Goal: Task Accomplishment & Management: Use online tool/utility

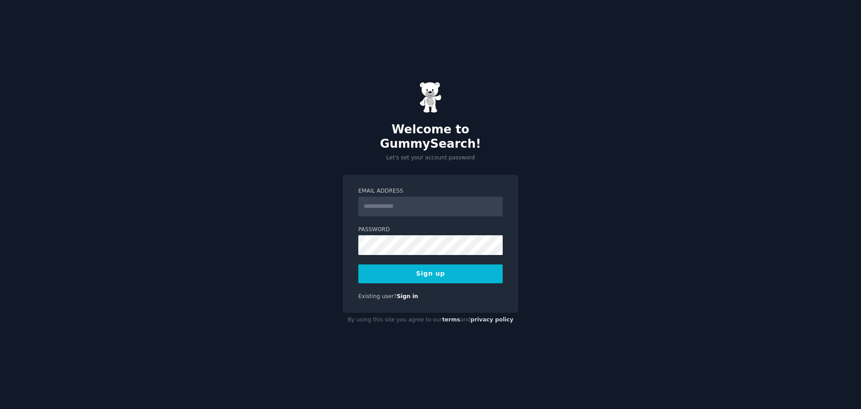
click at [395, 196] on input "Email Address" at bounding box center [430, 206] width 144 height 20
type input "**********"
click at [0, 408] on nordpass-autofill-portal at bounding box center [0, 409] width 0 height 0
click at [0, 408] on nordpass-portal at bounding box center [0, 409] width 0 height 0
click at [436, 270] on button "Sign up" at bounding box center [430, 273] width 144 height 19
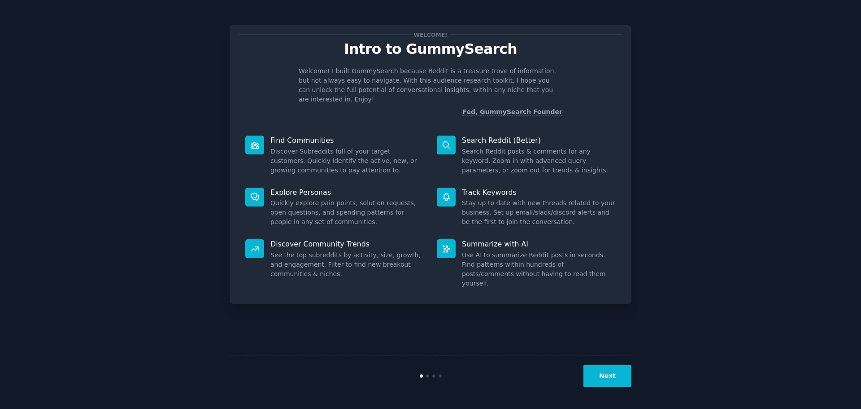
click at [599, 374] on button "Next" at bounding box center [608, 376] width 48 height 22
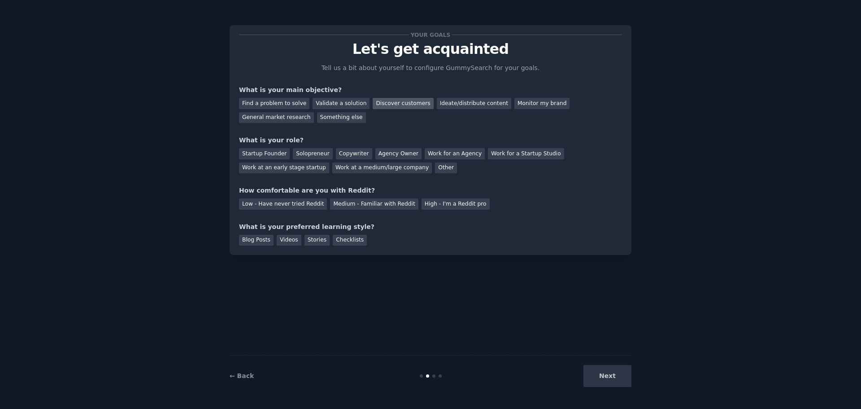
click at [390, 105] on div "Discover customers" at bounding box center [403, 103] width 61 height 11
click at [310, 156] on div "Solopreneur" at bounding box center [312, 153] width 39 height 11
click at [283, 206] on div "Low - Have never tried Reddit" at bounding box center [283, 203] width 88 height 11
click at [253, 243] on div "Blog Posts" at bounding box center [256, 240] width 35 height 11
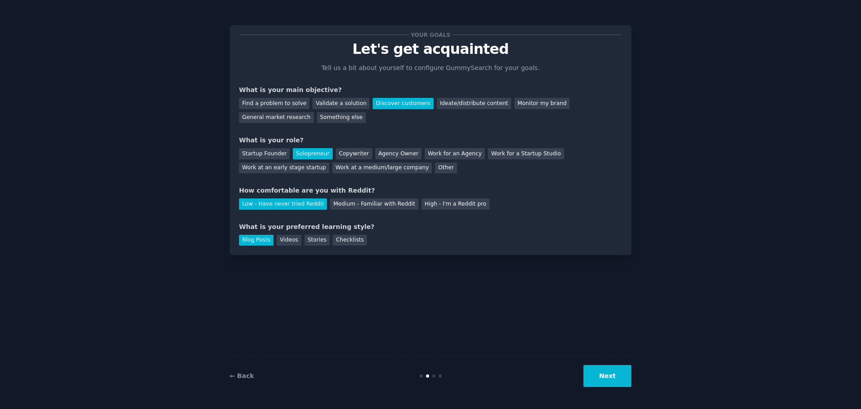
click at [247, 241] on div "Blog Posts" at bounding box center [256, 240] width 35 height 11
click at [256, 239] on div "Blog Posts" at bounding box center [256, 240] width 35 height 11
click at [606, 377] on button "Next" at bounding box center [608, 376] width 48 height 22
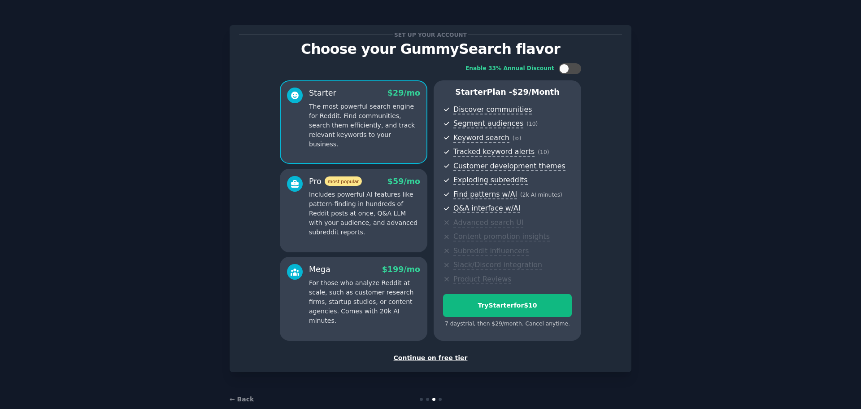
click at [435, 361] on div "Continue on free tier" at bounding box center [430, 357] width 383 height 9
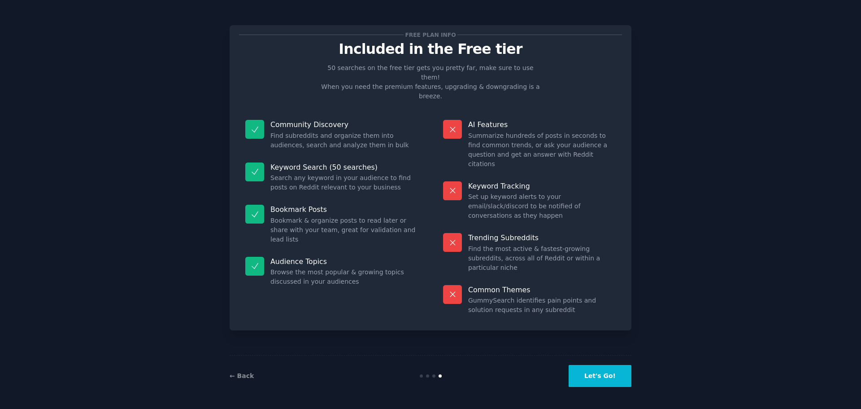
click at [591, 381] on button "Let's Go!" at bounding box center [600, 376] width 63 height 22
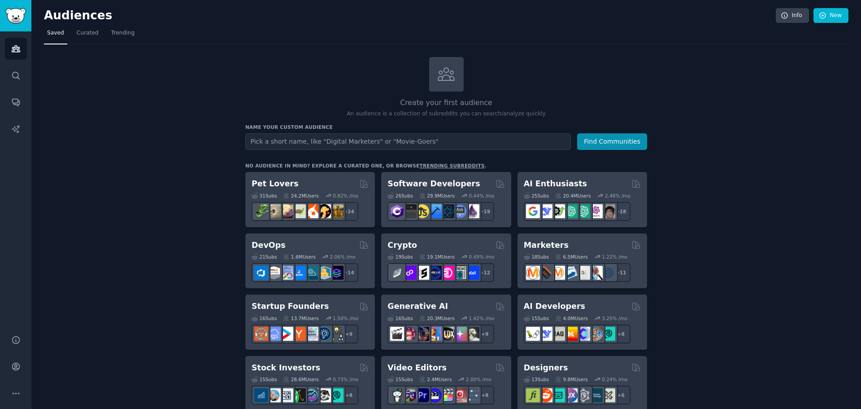
click at [283, 143] on input "text" at bounding box center [408, 141] width 326 height 17
type input "Montage vidéo"
click at [11, 74] on icon "Sidebar" at bounding box center [15, 75] width 9 height 9
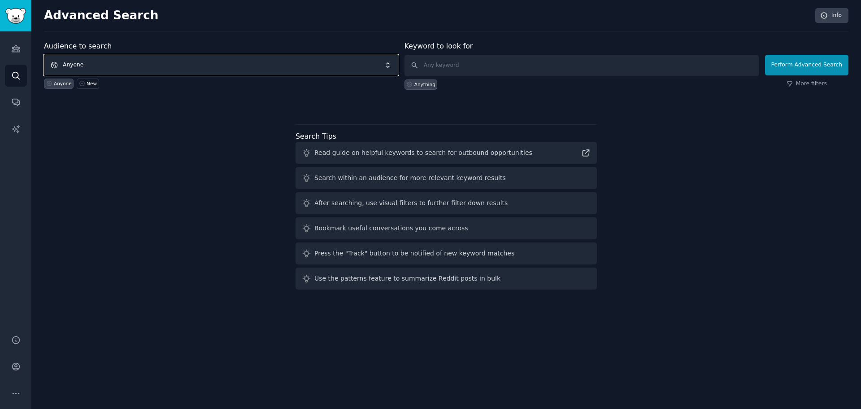
click at [173, 65] on span "Anyone" at bounding box center [221, 65] width 354 height 21
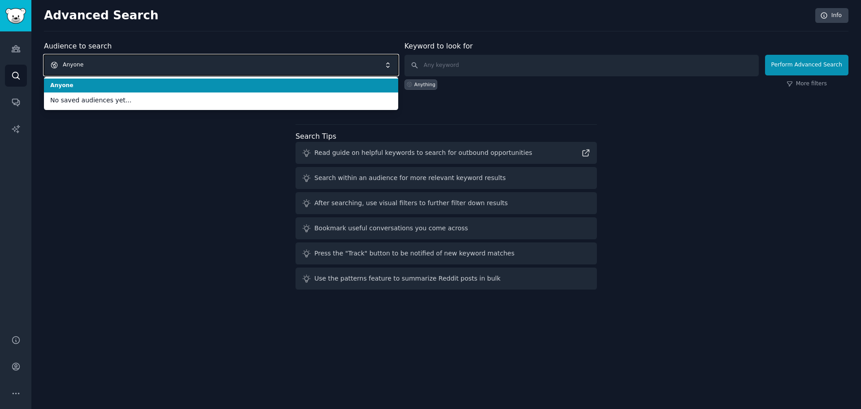
drag, startPoint x: 195, startPoint y: 67, endPoint x: 372, endPoint y: 73, distance: 177.3
click at [217, 70] on span "Anyone" at bounding box center [221, 65] width 354 height 21
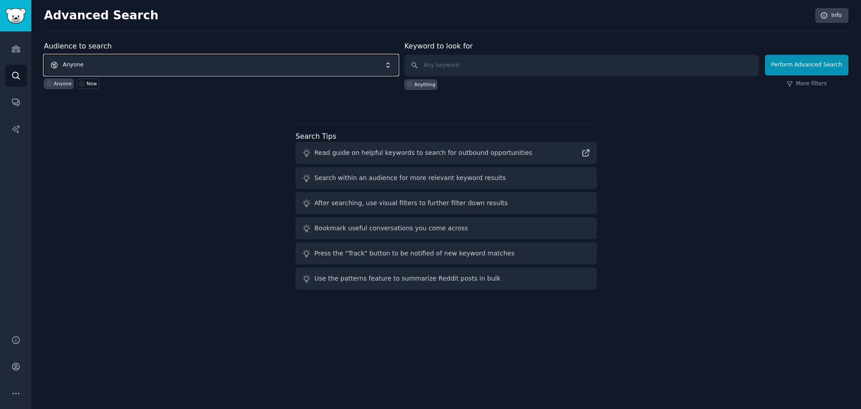
click at [297, 73] on span "Anyone" at bounding box center [221, 65] width 354 height 21
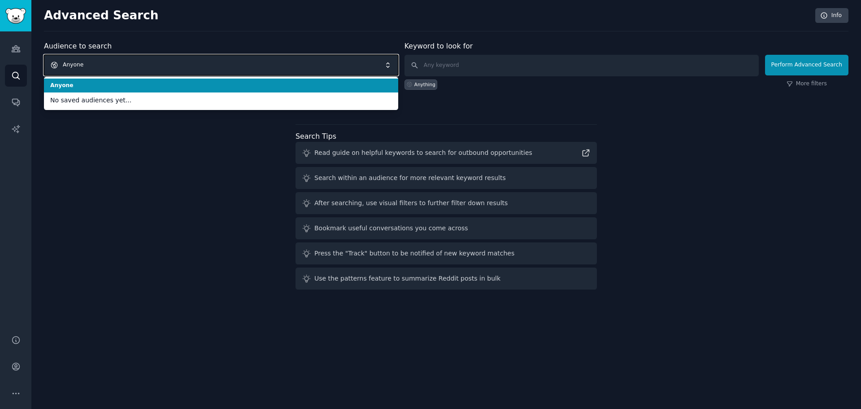
click at [329, 65] on span "Anyone" at bounding box center [221, 65] width 354 height 21
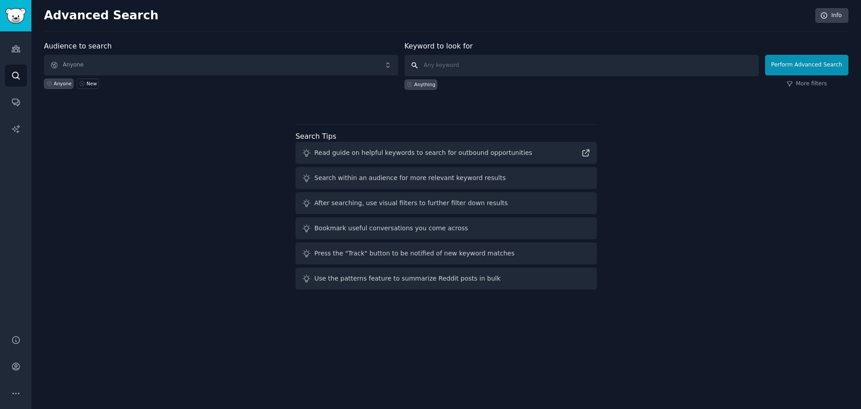
click at [485, 63] on input "text" at bounding box center [582, 66] width 354 height 22
type input "Montage vidéo"
click at [805, 68] on button "Perform Advanced Search" at bounding box center [806, 65] width 83 height 21
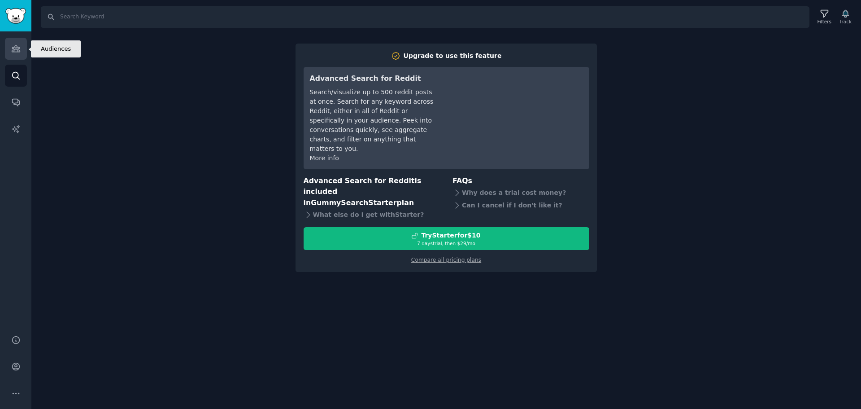
click at [19, 54] on link "Audiences" at bounding box center [16, 49] width 22 height 22
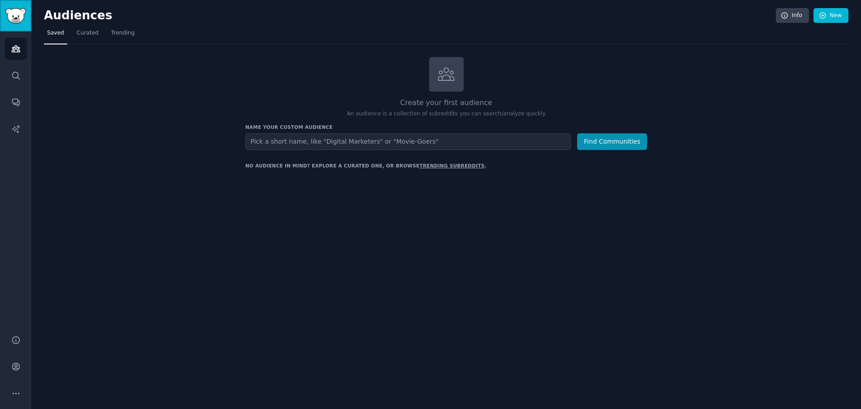
click at [11, 16] on img "Sidebar" at bounding box center [15, 16] width 21 height 16
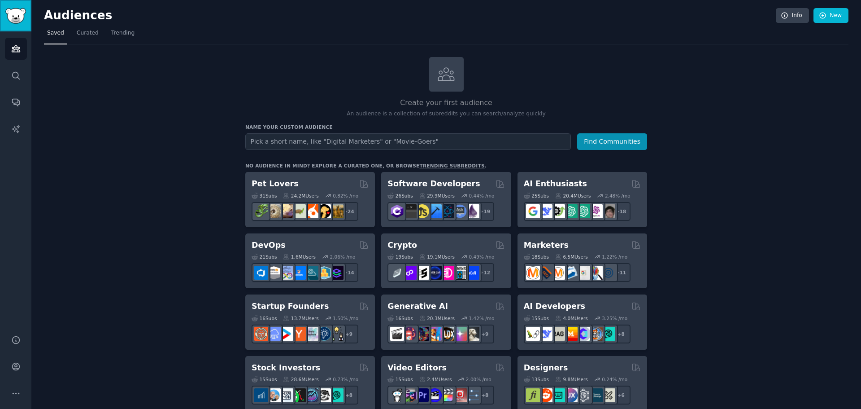
click at [13, 16] on img "Sidebar" at bounding box center [15, 16] width 21 height 16
click at [294, 146] on input "text" at bounding box center [408, 141] width 326 height 17
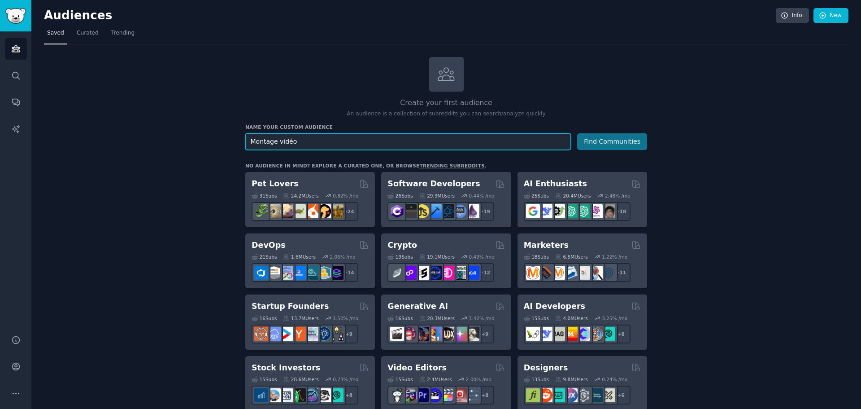
type input "Montage vidéo"
click at [617, 142] on button "Find Communities" at bounding box center [612, 141] width 70 height 17
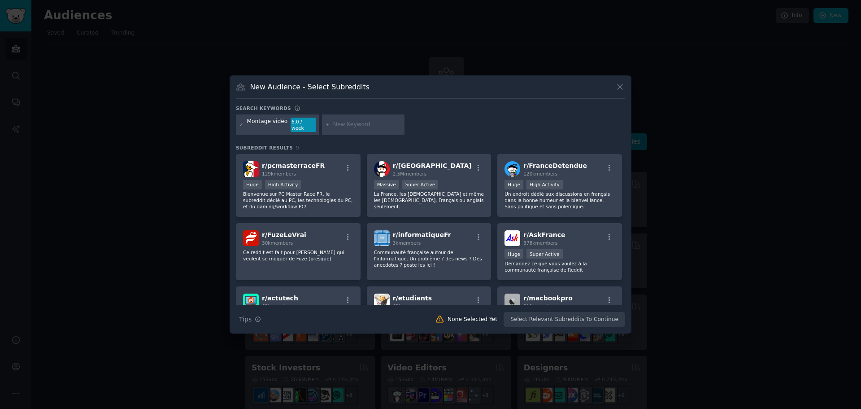
click at [333, 122] on input "text" at bounding box center [367, 125] width 68 height 8
type input "monteur video"
click at [242, 122] on icon at bounding box center [241, 124] width 5 height 5
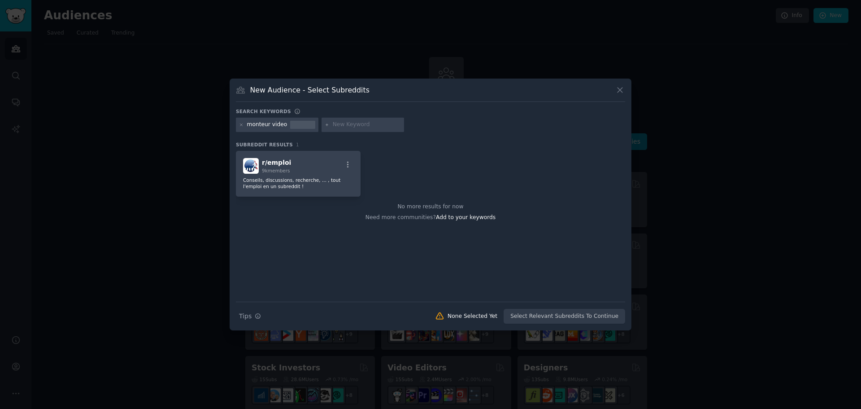
click at [275, 129] on div "monteur video" at bounding box center [277, 125] width 83 height 14
click at [340, 126] on input "text" at bounding box center [367, 125] width 68 height 8
click at [275, 170] on span "9k members" at bounding box center [276, 170] width 28 height 5
click at [273, 179] on p "Conseils, discussions, recherche, ... , tout l'emploi en un subreddit !" at bounding box center [298, 183] width 110 height 13
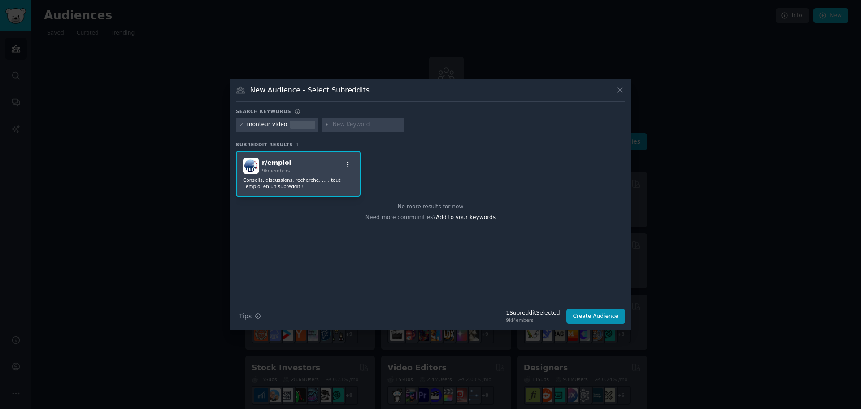
drag, startPoint x: 333, startPoint y: 163, endPoint x: 348, endPoint y: 162, distance: 14.8
click at [334, 163] on div "r/ emploi 9k members" at bounding box center [298, 166] width 110 height 16
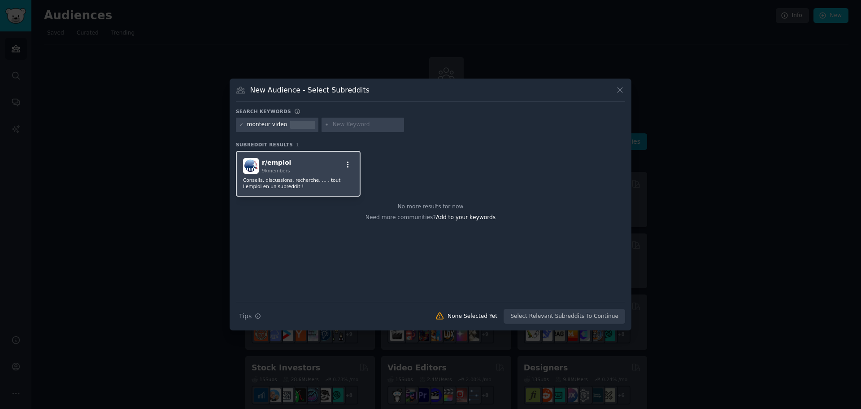
click at [349, 162] on icon "button" at bounding box center [348, 165] width 8 height 8
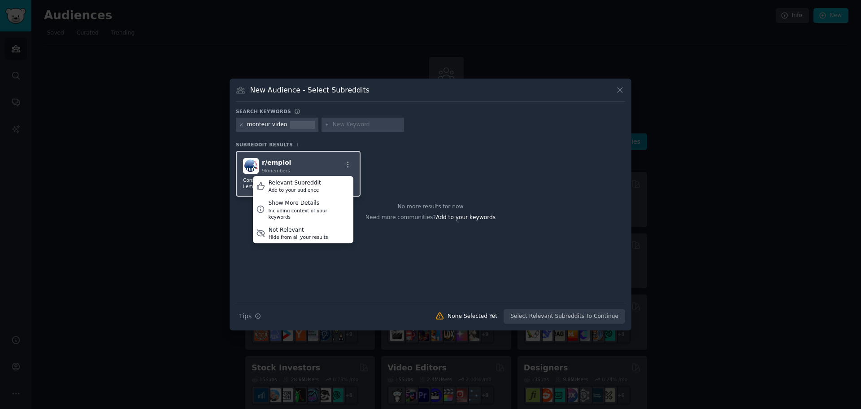
click at [326, 164] on div "r/ emploi 9k members Relevant Subreddit Add to your audience Show More Details …" at bounding box center [298, 166] width 110 height 16
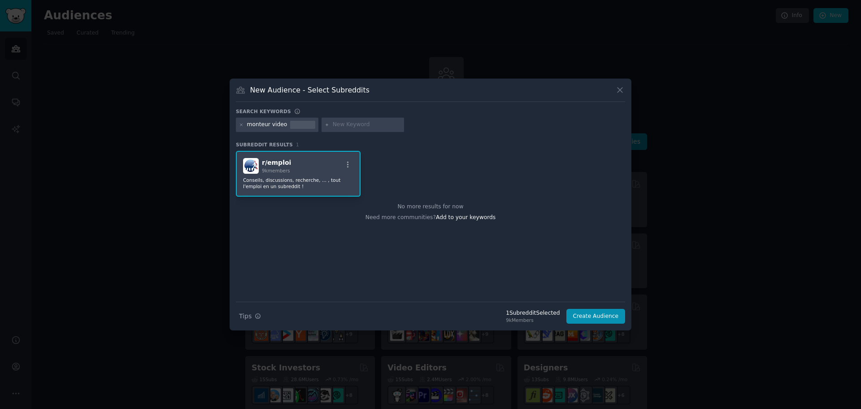
click at [266, 162] on span "r/ emploi" at bounding box center [276, 162] width 29 height 7
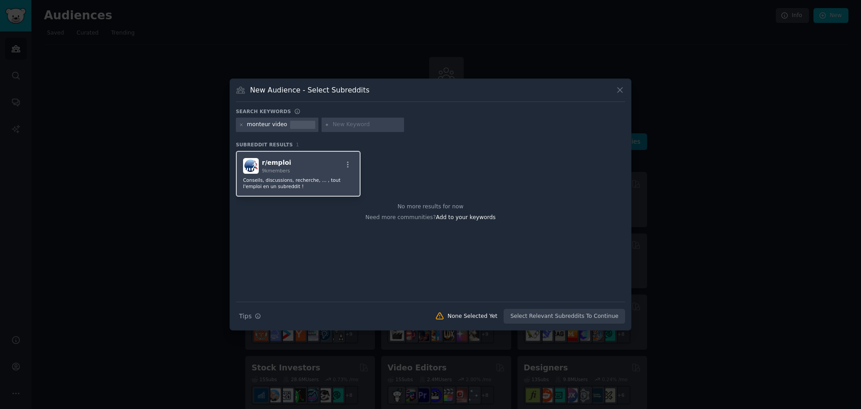
click at [280, 185] on p "Conseils, discussions, recherche, ... , tout l'emploi en un subreddit !" at bounding box center [298, 183] width 110 height 13
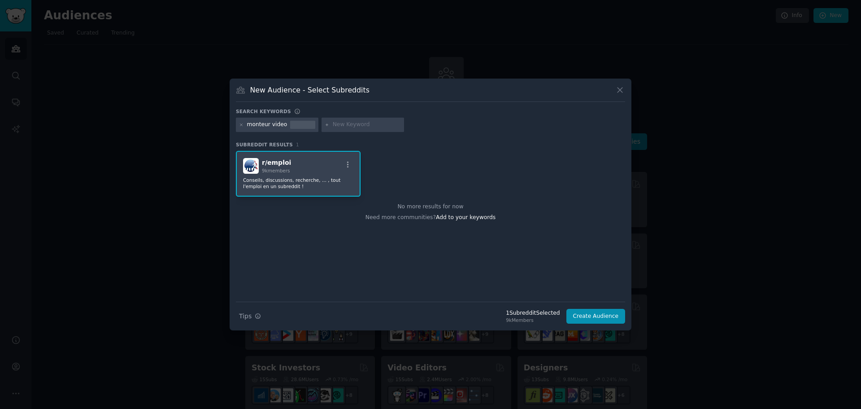
click at [347, 123] on input "text" at bounding box center [367, 125] width 68 height 8
type input "video editor"
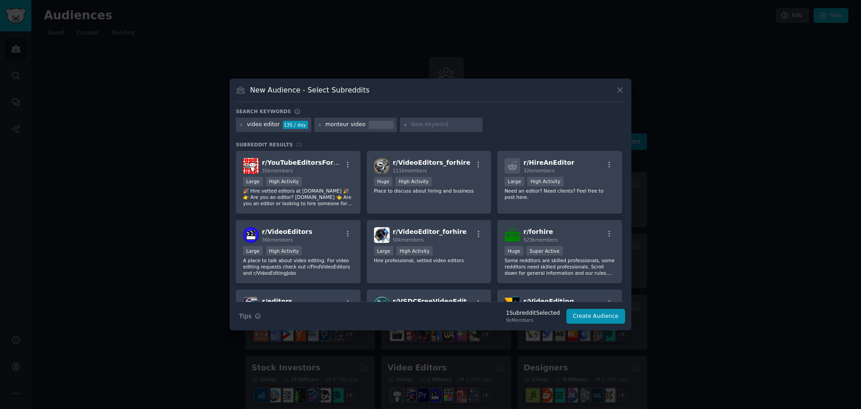
click at [371, 126] on div at bounding box center [381, 125] width 25 height 8
click at [416, 126] on input "text" at bounding box center [445, 125] width 68 height 8
type input "monteur vidéo"
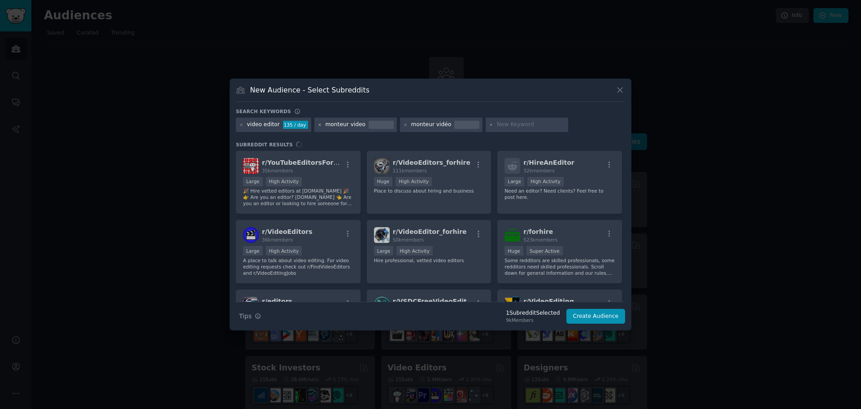
click at [318, 126] on icon at bounding box center [320, 124] width 5 height 5
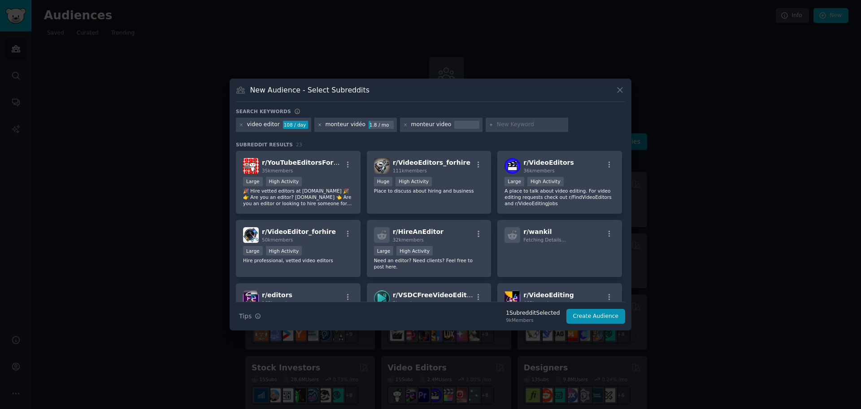
click at [318, 124] on icon at bounding box center [320, 124] width 5 height 5
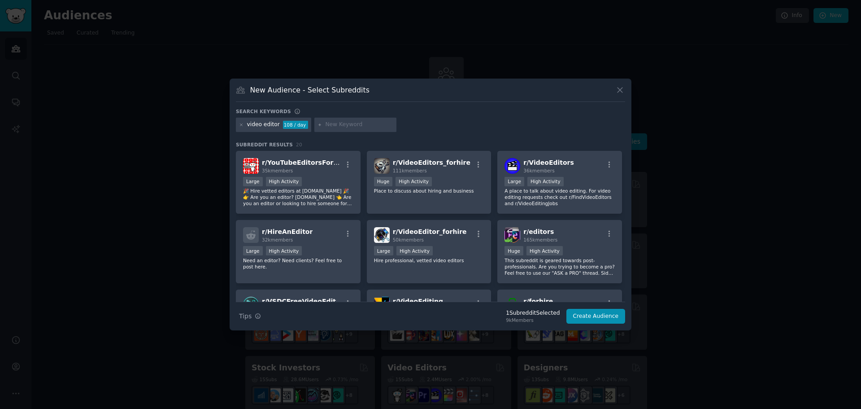
click at [352, 122] on input "text" at bounding box center [359, 125] width 68 height 8
click at [618, 85] on icon at bounding box center [619, 89] width 9 height 9
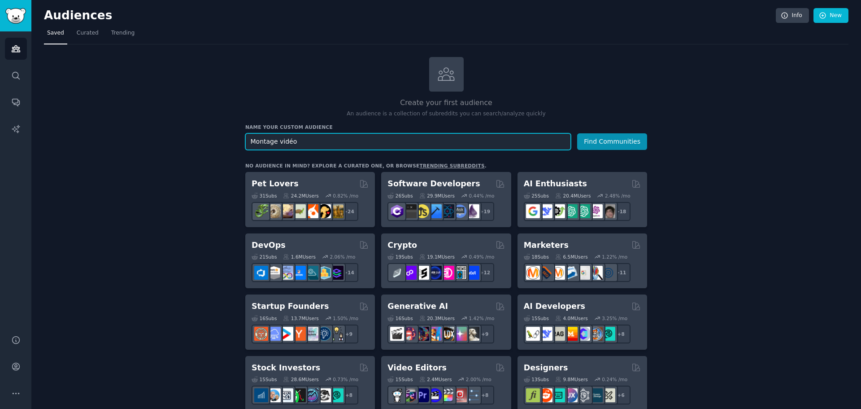
click at [434, 139] on input "Montage vidéo" at bounding box center [408, 141] width 326 height 17
drag, startPoint x: 408, startPoint y: 143, endPoint x: 193, endPoint y: 135, distance: 214.6
type input "montage"
click at [606, 147] on button "Find Communities" at bounding box center [612, 141] width 70 height 17
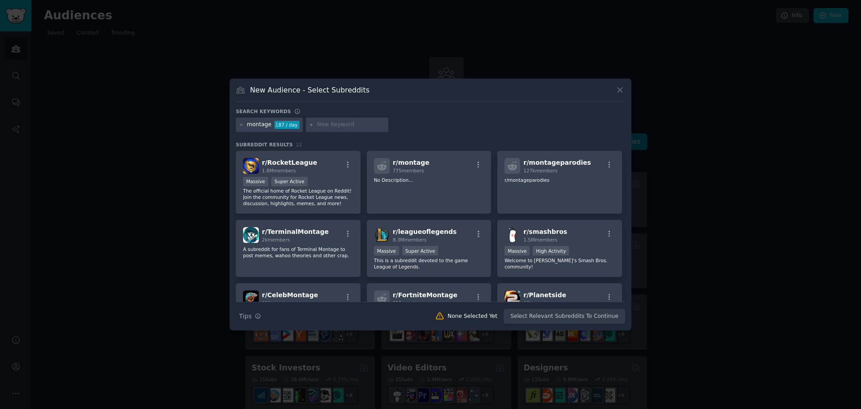
click at [351, 122] on input "text" at bounding box center [351, 125] width 68 height 8
type input "monteur"
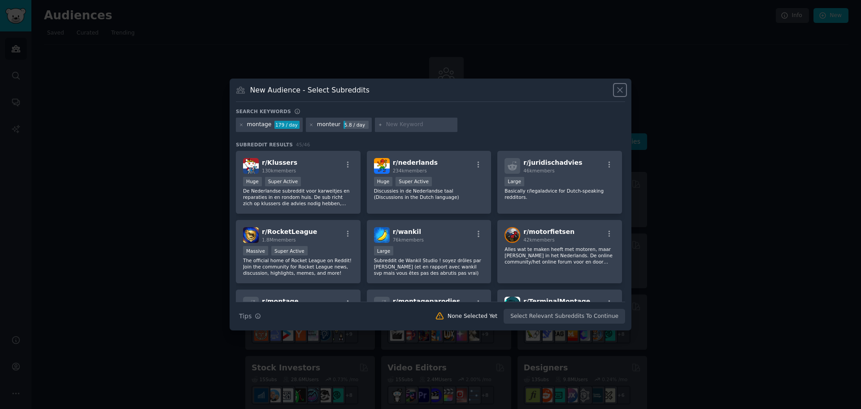
click at [620, 92] on icon at bounding box center [619, 89] width 9 height 9
